Goal: Communication & Community: Ask a question

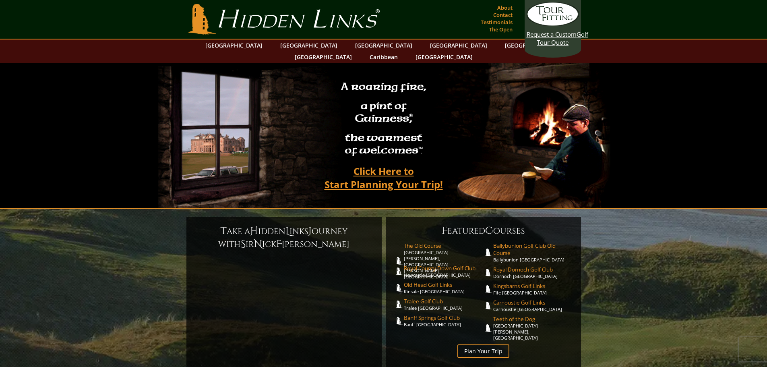
click at [472, 102] on video at bounding box center [384, 135] width 452 height 145
click at [509, 16] on link "Contact" at bounding box center [502, 14] width 23 height 11
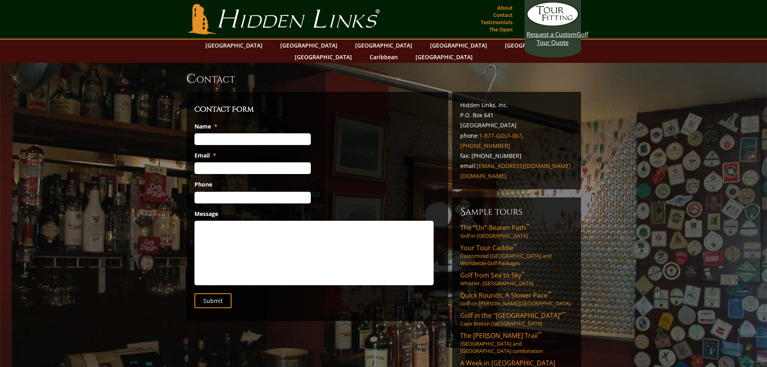
click at [241, 133] on input "Name *" at bounding box center [252, 139] width 116 height 12
type input "Paul H Kim"
type input "peekum65@gmail.com"
type input "(925) 956-8668"
click at [264, 133] on input "Paul H Kim" at bounding box center [252, 139] width 116 height 12
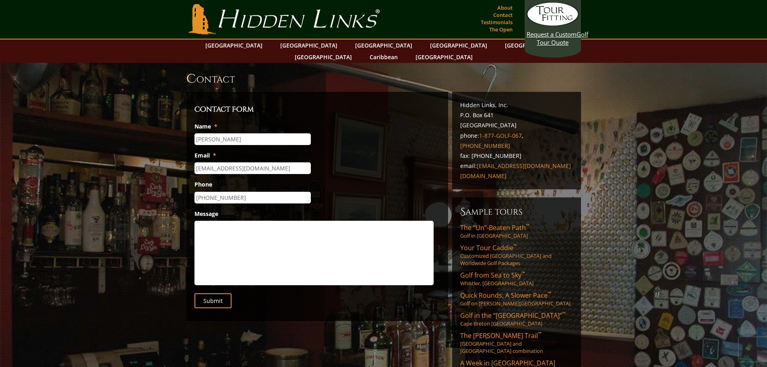
type input "Paul Kim"
drag, startPoint x: 276, startPoint y: 127, endPoint x: 140, endPoint y: 120, distance: 135.9
drag, startPoint x: 266, startPoint y: 158, endPoint x: 44, endPoint y: 153, distance: 221.4
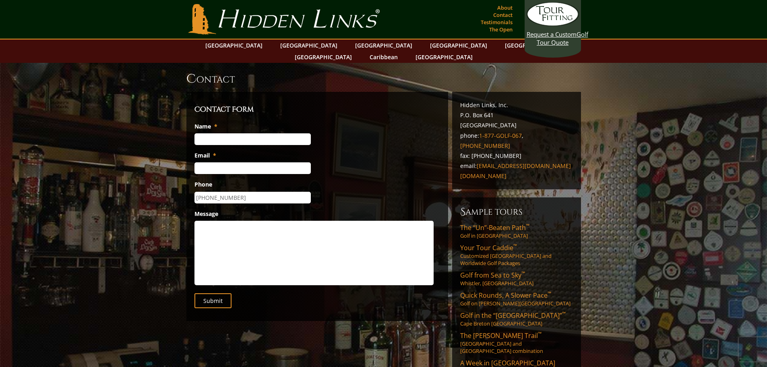
click at [244, 192] on input "(925) 956-8668" at bounding box center [252, 198] width 116 height 12
type input "(___) ___-____"
drag, startPoint x: 235, startPoint y: 125, endPoint x: 220, endPoint y: 127, distance: 15.5
click at [219, 133] on input "Name *" at bounding box center [252, 139] width 116 height 12
type input "Paul Kim"
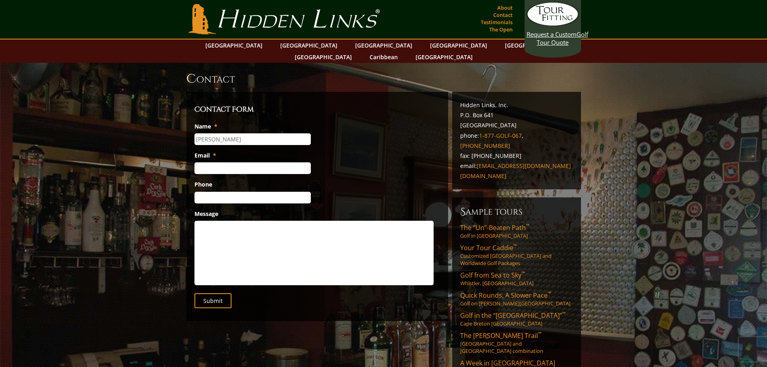
type input "paulhkimmd@gmail.com"
type input "(925) 408-5004"
click at [251, 225] on textarea "Message" at bounding box center [313, 253] width 239 height 64
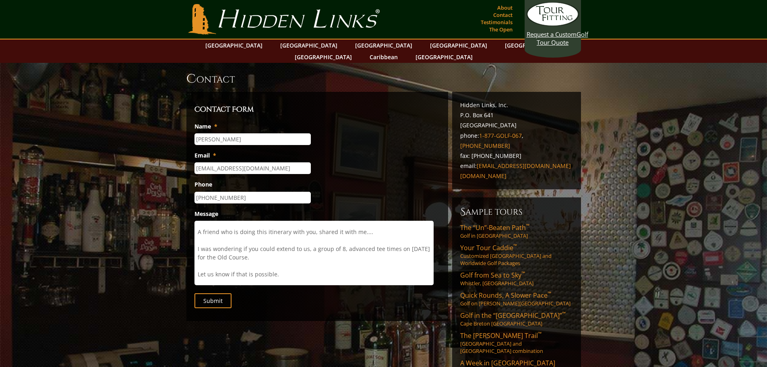
scroll to position [9, 0]
click at [373, 222] on textarea "Dear Hidden Links, A friend who is doing this itinerary with you, shared it wit…" at bounding box center [313, 253] width 239 height 64
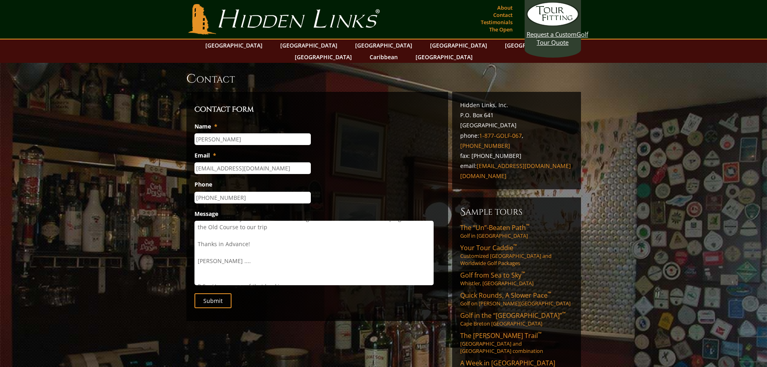
scroll to position [101, 0]
click at [316, 265] on textarea "Dear Hidden Links, A friend who is doing this itinerary with you, shared it wit…" at bounding box center [313, 253] width 239 height 64
paste textarea "ChatGPT said: CA 19-9 (Cancer Antigen 19-9) is a tumor marker often associated …"
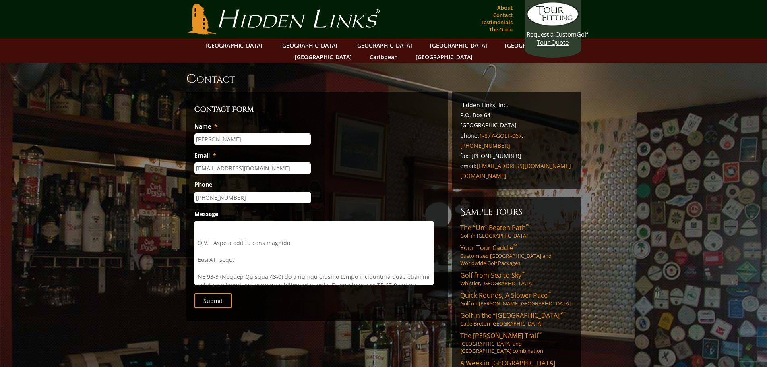
drag, startPoint x: 239, startPoint y: 267, endPoint x: 196, endPoint y: 251, distance: 46.4
click at [196, 251] on textarea "Message" at bounding box center [313, 253] width 239 height 64
paste textarea "Paul Kim 1:58 PM (13 minutes ago) to me Sunday, April 12: Arrive into Glasgow A…"
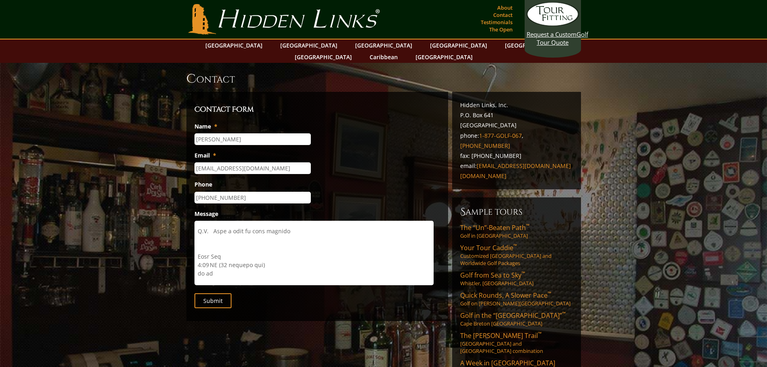
drag, startPoint x: 216, startPoint y: 264, endPoint x: 192, endPoint y: 243, distance: 32.5
click at [192, 243] on div "Contact Form Name * Paul Kim Email * paulhkimmd@gmail.com Phone (925) 408-5004 …" at bounding box center [317, 206] width 262 height 229
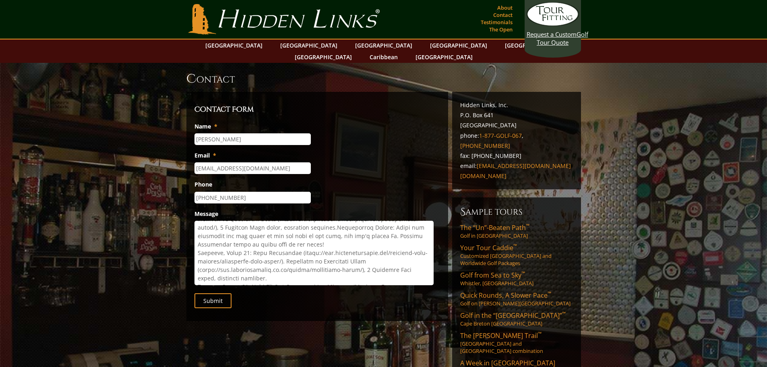
scroll to position [338, 0]
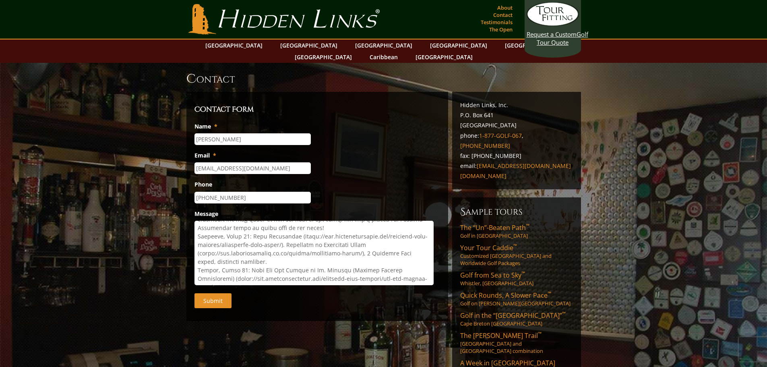
type textarea "Dear Hidden Links, A friend who is doing this itinerary with you, shared it wit…"
click at [216, 293] on input "Submit" at bounding box center [212, 300] width 37 height 15
